Goal: Task Accomplishment & Management: Use online tool/utility

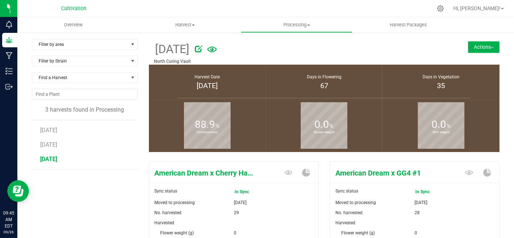
click at [478, 44] on button "Actions" at bounding box center [483, 47] width 31 height 12
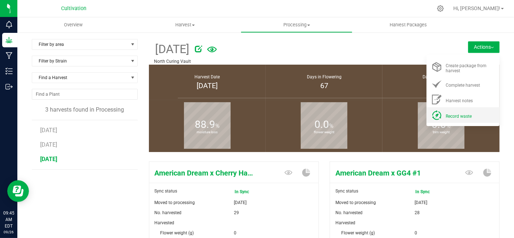
click at [450, 114] on span "Record waste" at bounding box center [459, 116] width 26 height 5
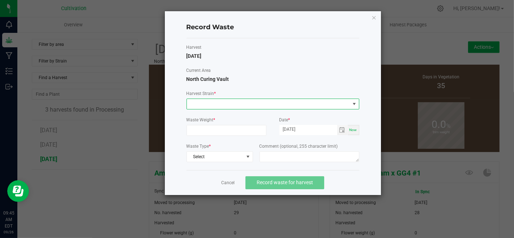
click at [221, 102] on span at bounding box center [268, 104] width 163 height 10
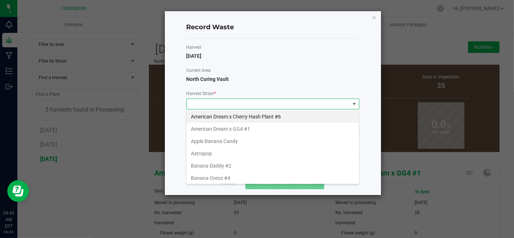
scroll to position [10, 173]
click at [232, 114] on li "American Dream x Cherry Hash Plant #6" at bounding box center [273, 117] width 173 height 12
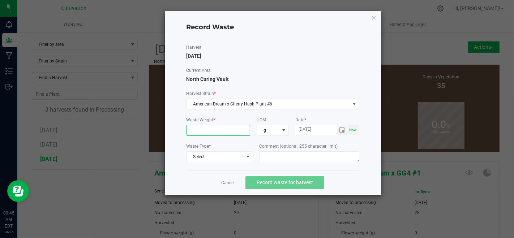
click at [233, 127] on input at bounding box center [218, 130] width 63 height 10
type input "5749.0000 g"
click at [229, 159] on span "Select" at bounding box center [215, 157] width 57 height 10
click at [229, 168] on li "Plant Material" at bounding box center [220, 168] width 66 height 10
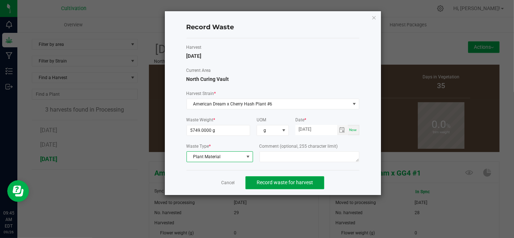
click at [278, 182] on span "Record waste for harvest" at bounding box center [285, 183] width 56 height 6
